Goal: Task Accomplishment & Management: Manage account settings

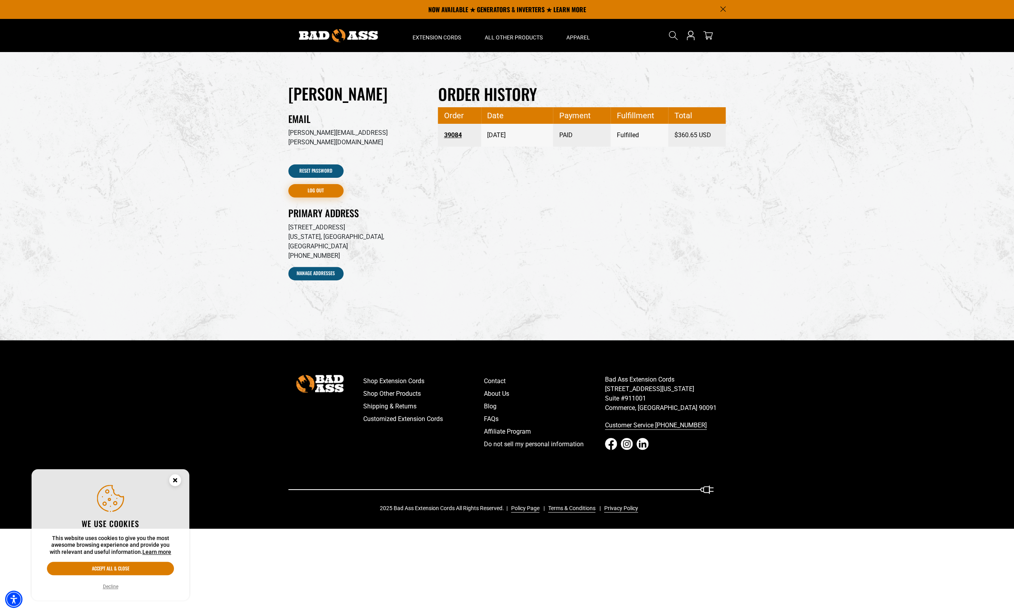
click at [323, 184] on link "Log out" at bounding box center [315, 190] width 55 height 13
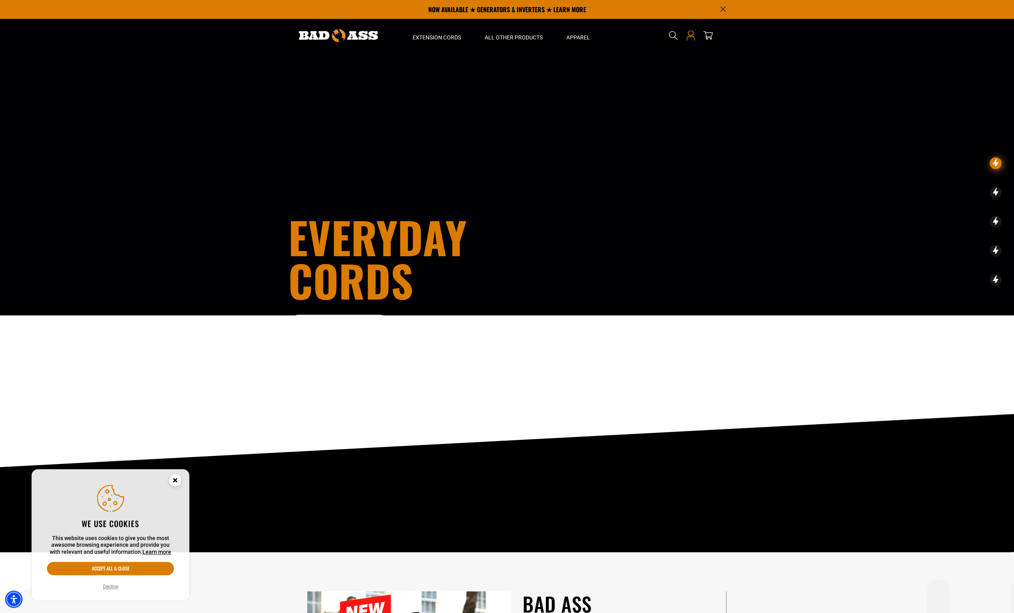
click at [688, 39] on icon at bounding box center [690, 35] width 10 height 10
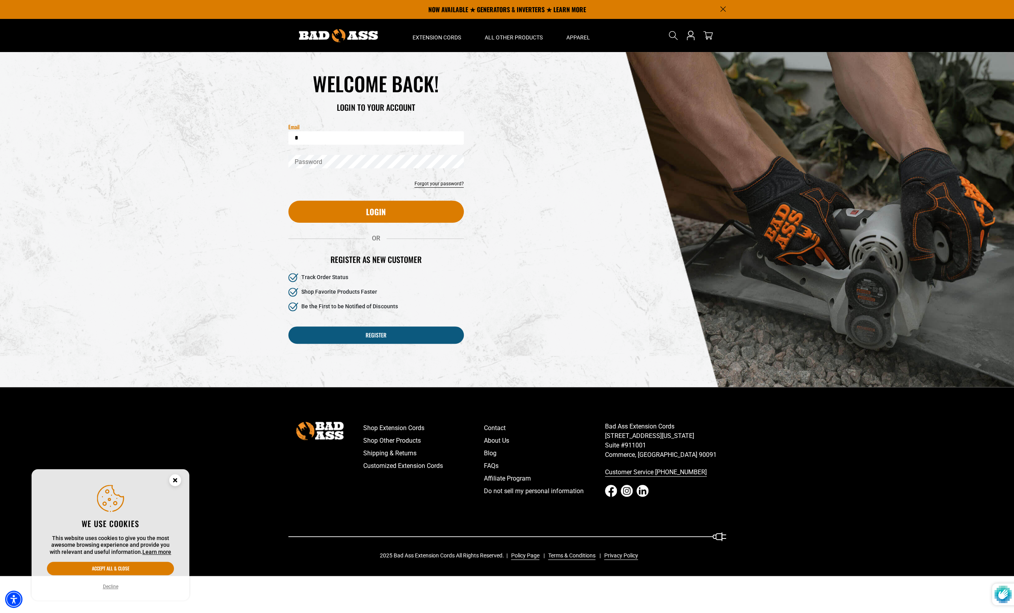
click at [455, 613] on com-1password-button at bounding box center [507, 613] width 1014 height 0
click at [453, 613] on com-1password-button at bounding box center [507, 613] width 1014 height 0
click at [376, 138] on input "*" at bounding box center [375, 137] width 175 height 13
type input "**********"
